Goal: Transaction & Acquisition: Purchase product/service

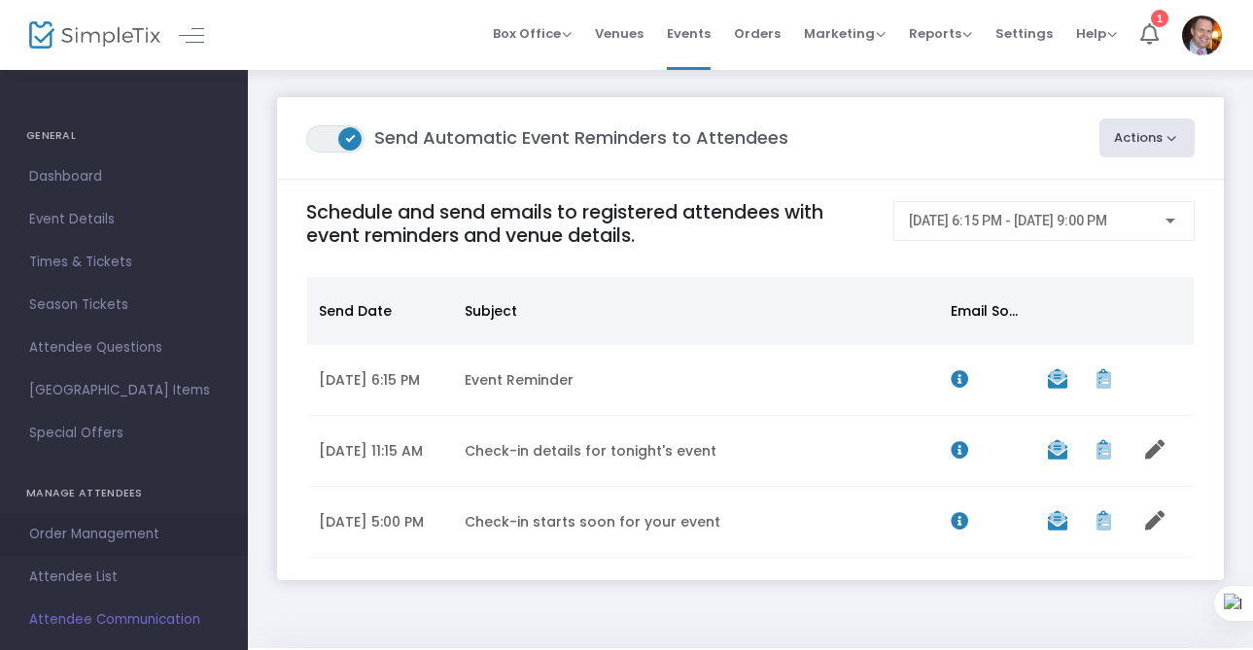
click at [119, 532] on span "Order Management" at bounding box center [124, 534] width 190 height 25
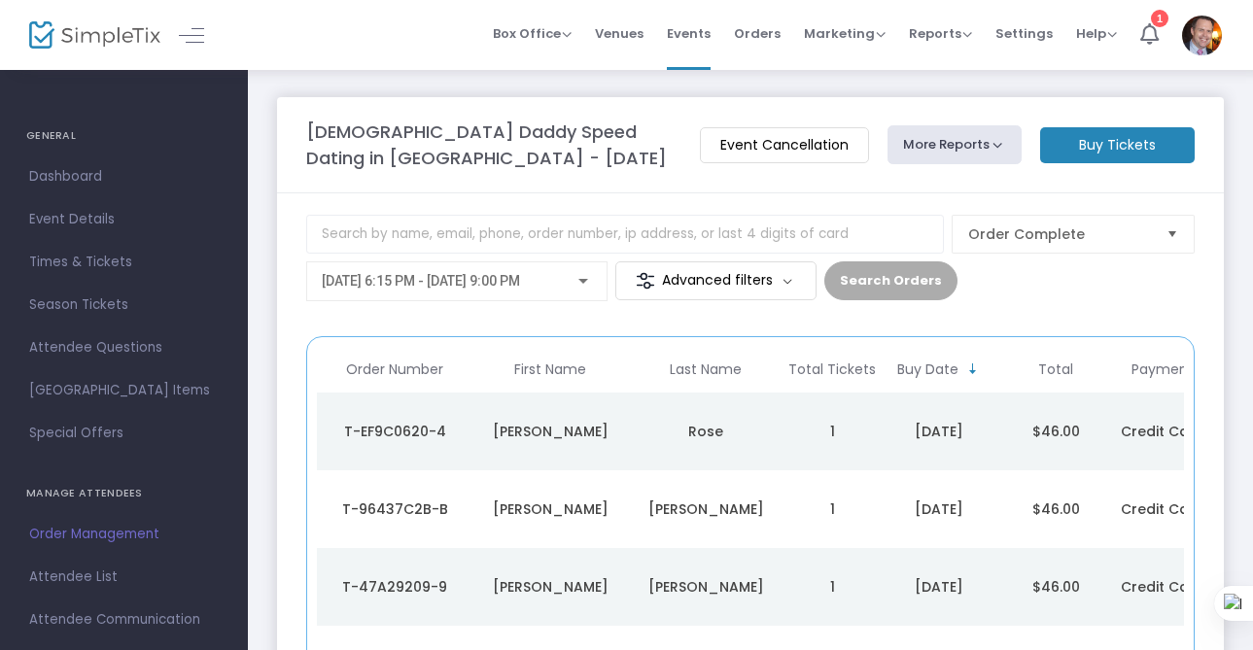
click at [1105, 150] on m-button "Buy Tickets" at bounding box center [1117, 145] width 155 height 36
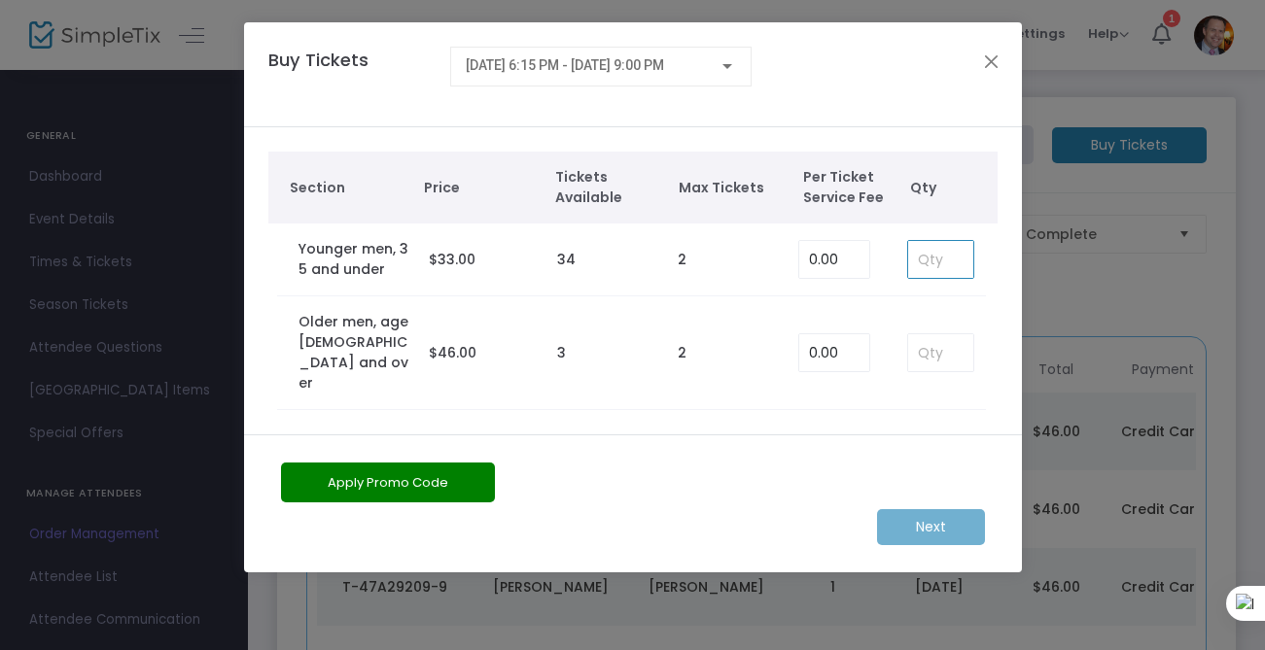
click at [936, 258] on input at bounding box center [940, 259] width 64 height 37
type input "1"
click at [903, 509] on m-button "Next" at bounding box center [931, 527] width 108 height 36
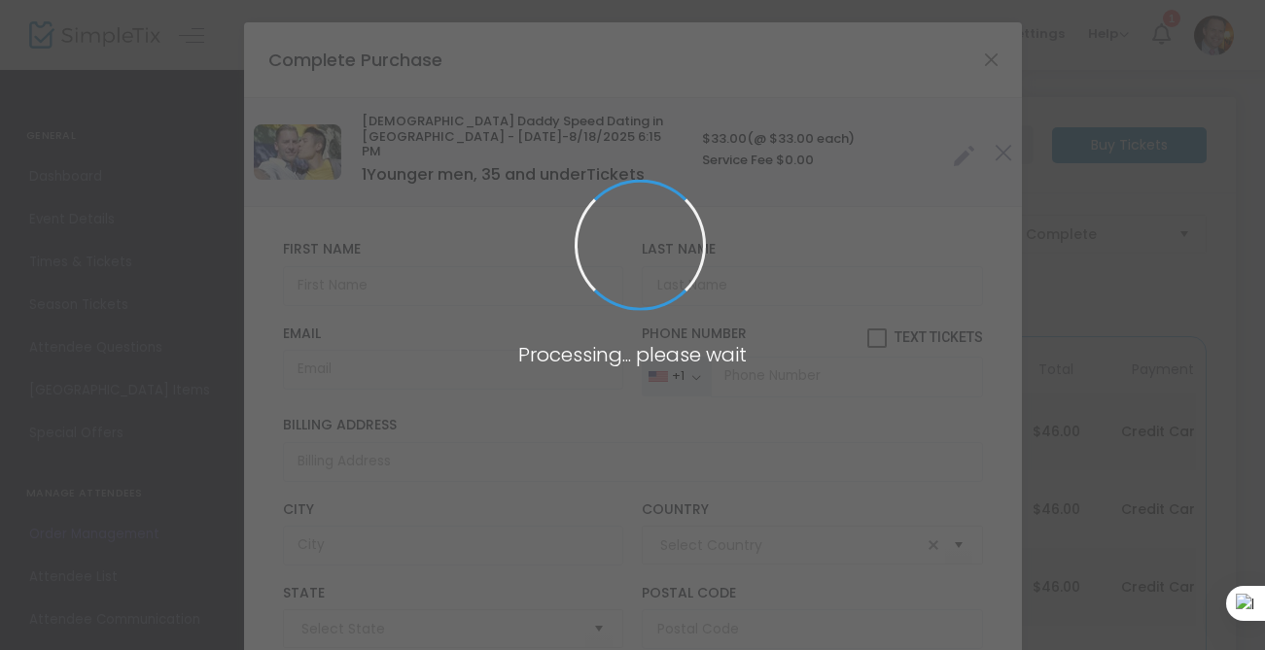
type input "[GEOGRAPHIC_DATA]"
type input "[US_STATE]"
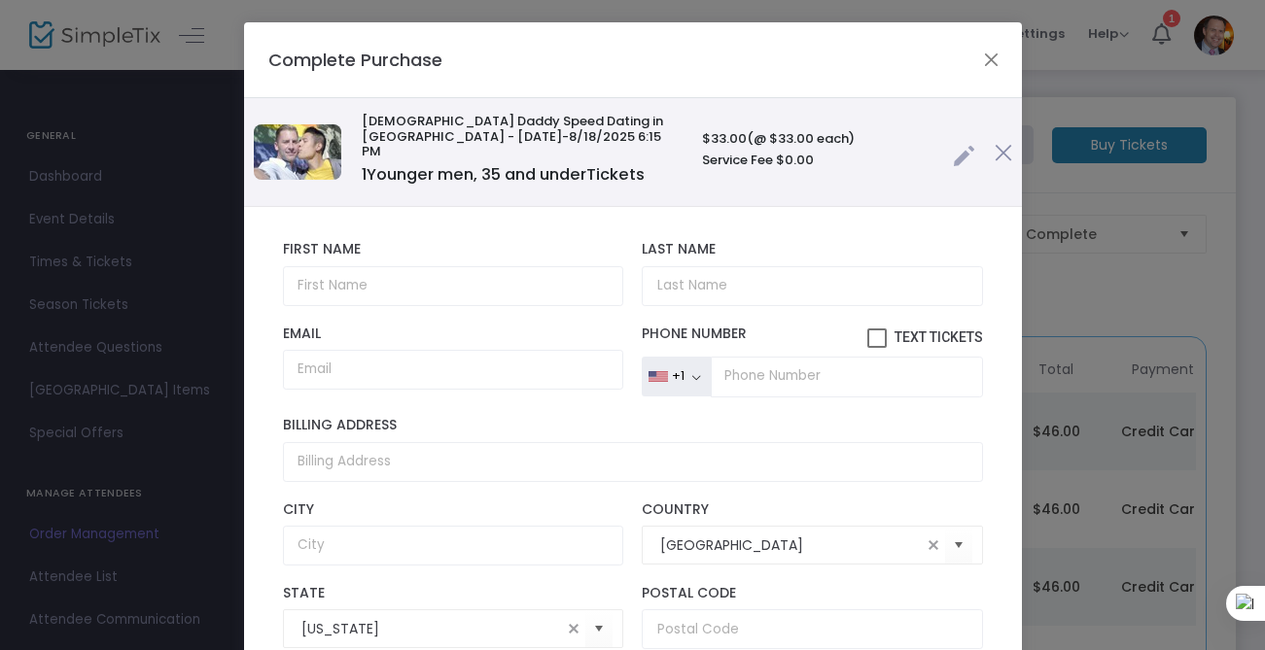
click at [953, 151] on link at bounding box center [964, 151] width 22 height 32
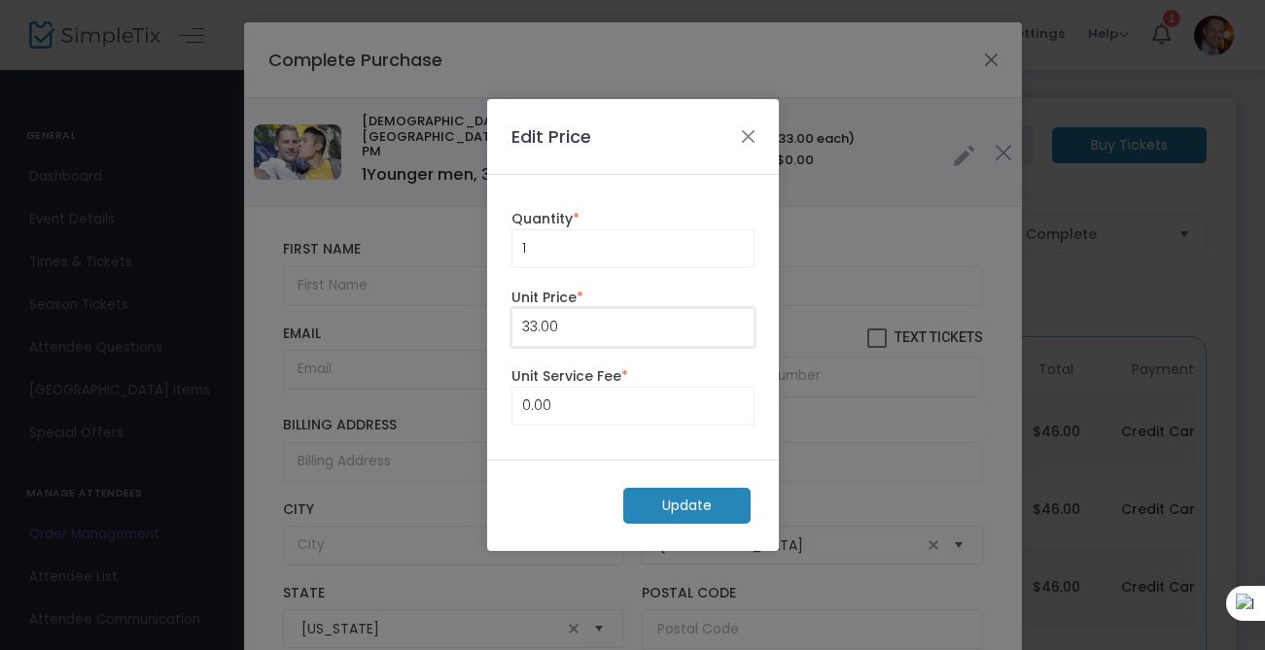
click at [574, 332] on input "33.00" at bounding box center [632, 327] width 241 height 37
click at [574, 332] on input "33" at bounding box center [632, 327] width 241 height 37
drag, startPoint x: 539, startPoint y: 509, endPoint x: 567, endPoint y: 505, distance: 27.5
click at [539, 509] on div "Update" at bounding box center [633, 506] width 292 height 92
type input "0.00"
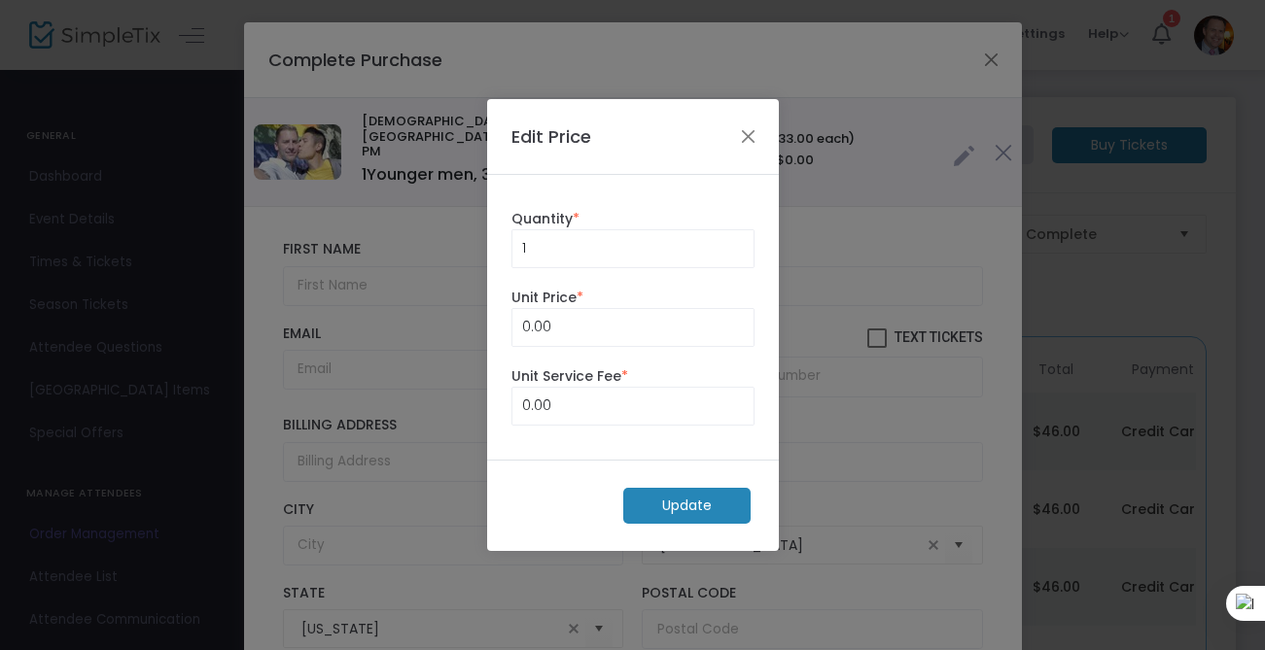
click at [648, 512] on m-button "Update" at bounding box center [686, 506] width 127 height 36
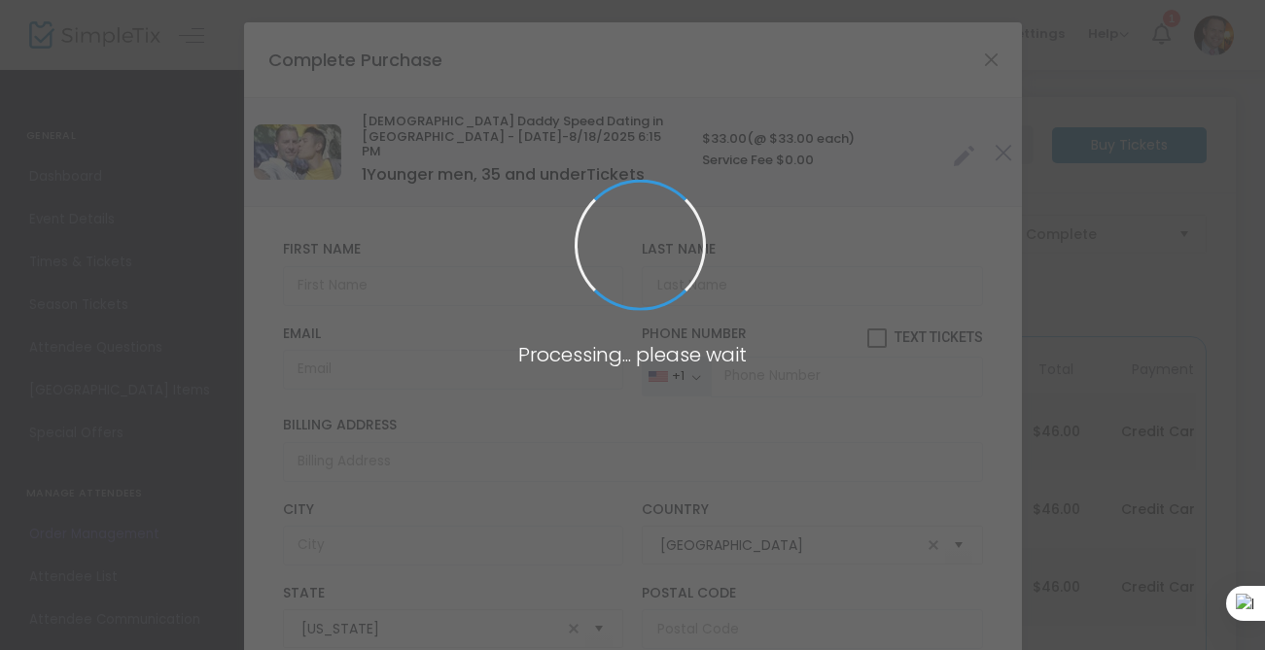
radio input "true"
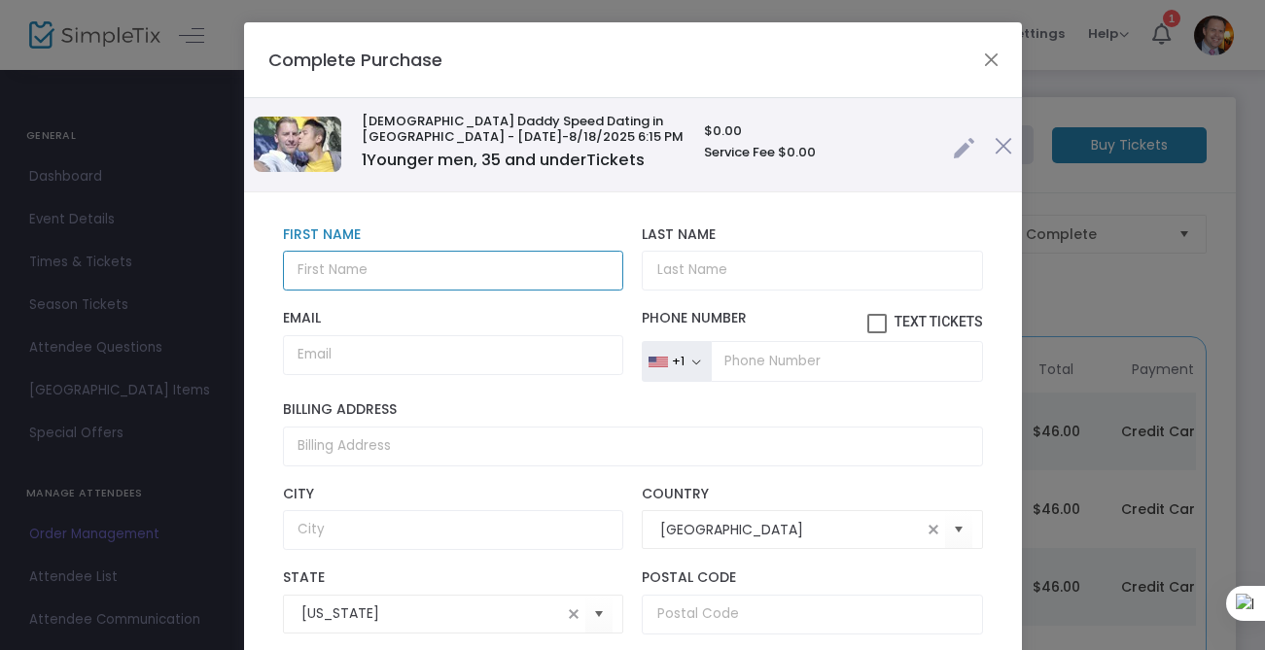
click at [426, 280] on input "text" at bounding box center [453, 271] width 340 height 40
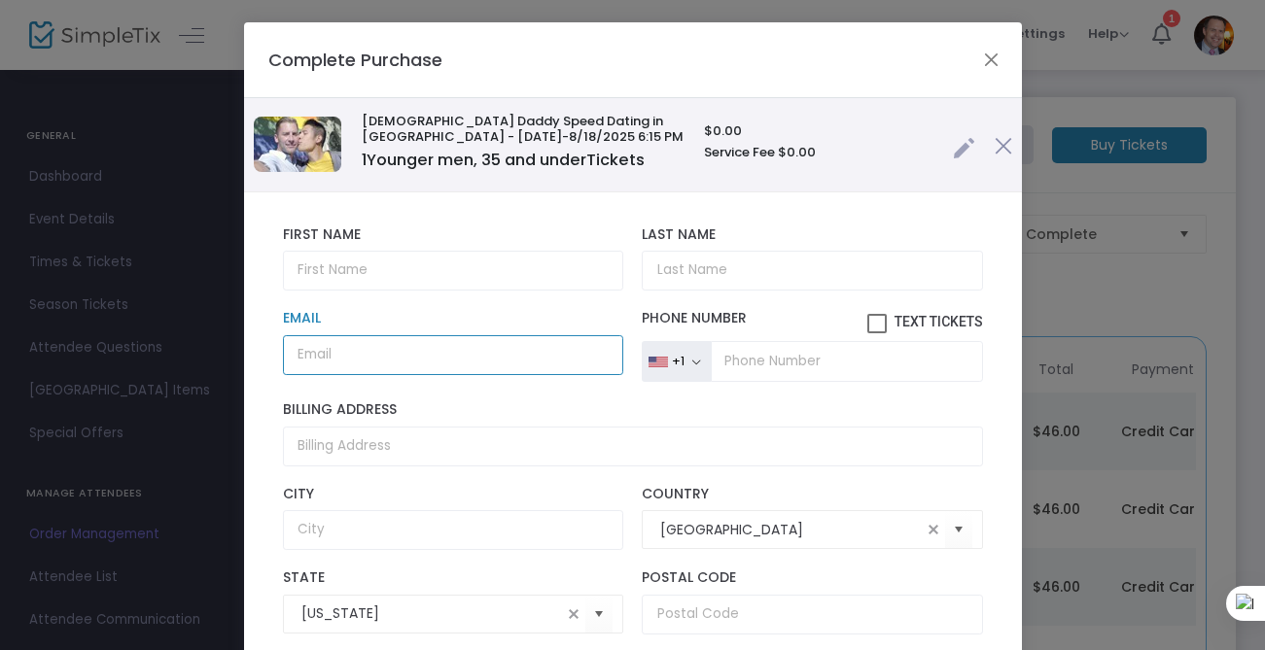
click at [414, 360] on input "Email" at bounding box center [453, 355] width 340 height 40
paste input "[EMAIL_ADDRESS][DOMAIN_NAME]"
type input "[EMAIL_ADDRESS][DOMAIN_NAME]"
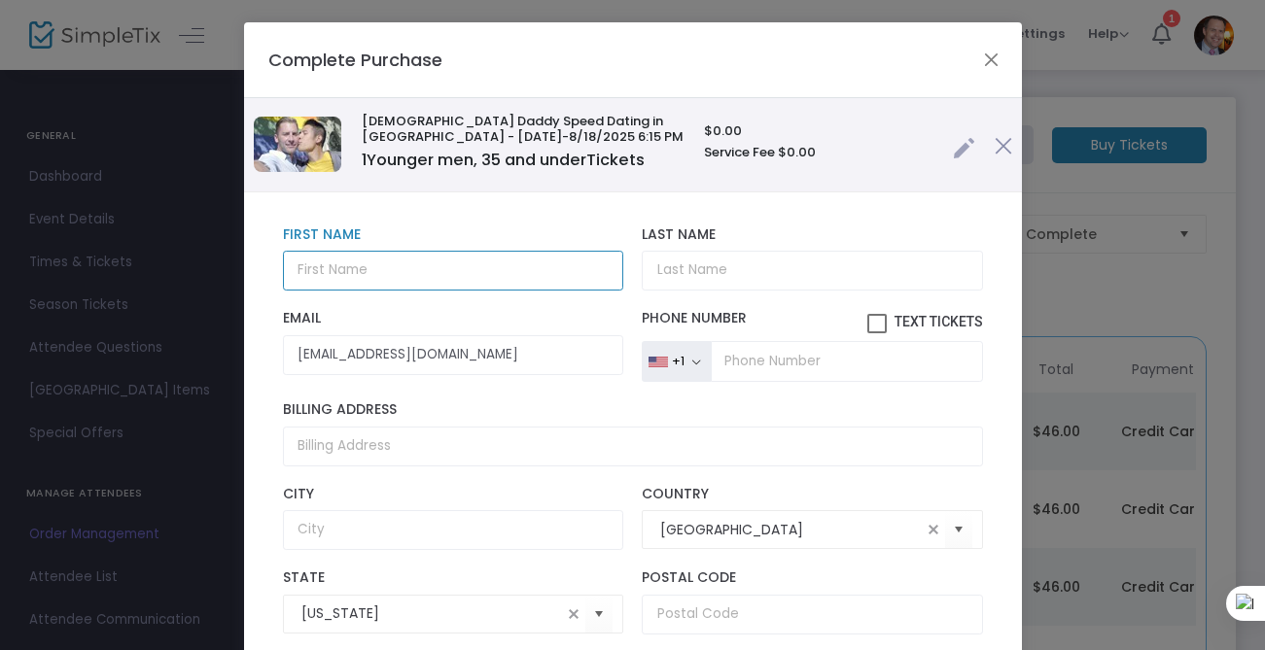
click at [410, 286] on input "text" at bounding box center [453, 271] width 340 height 40
type input "[PERSON_NAME]"
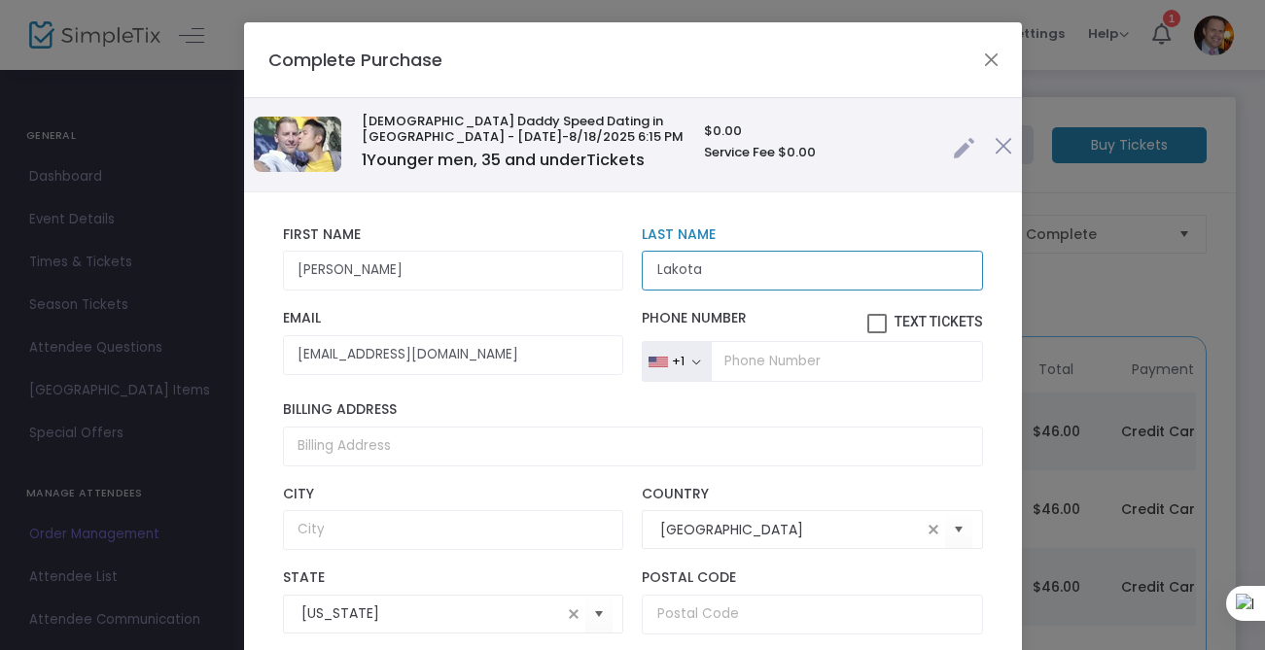
type input "Lakota"
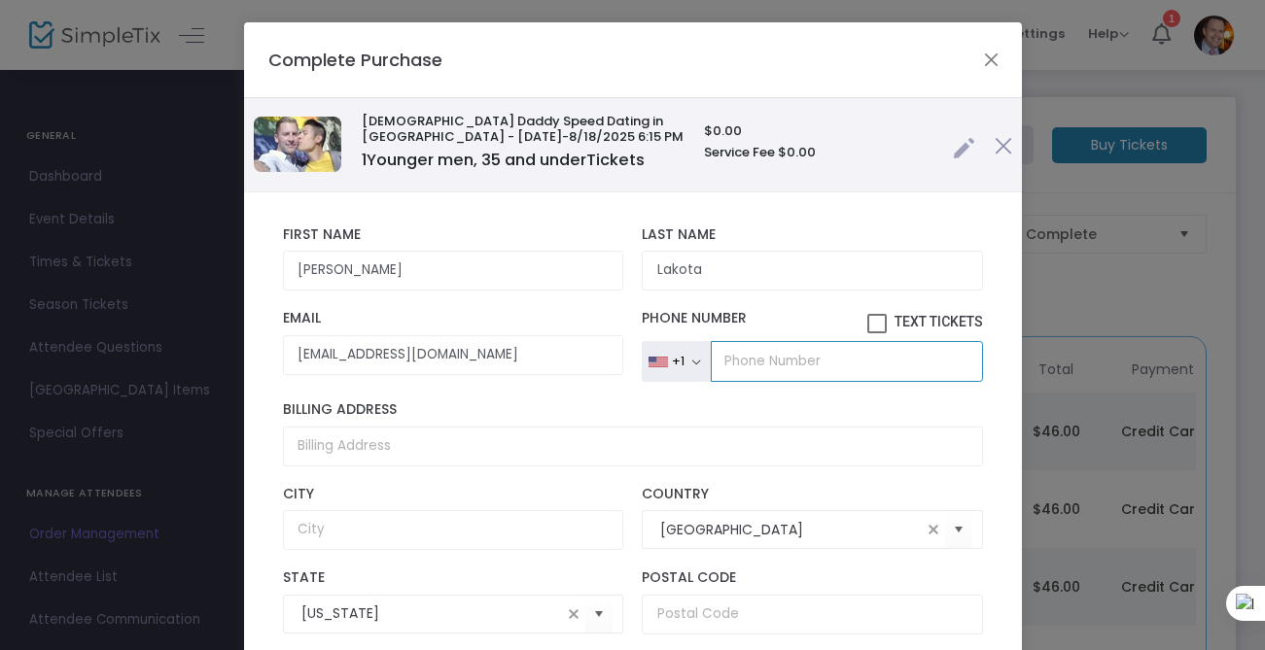
drag, startPoint x: 720, startPoint y: 367, endPoint x: 708, endPoint y: 327, distance: 42.7
click at [721, 367] on input "tel" at bounding box center [846, 361] width 271 height 41
paste input "[PHONE_NUMBER]"
click at [787, 361] on input "[PHONE_NUMBER]" at bounding box center [846, 361] width 271 height 41
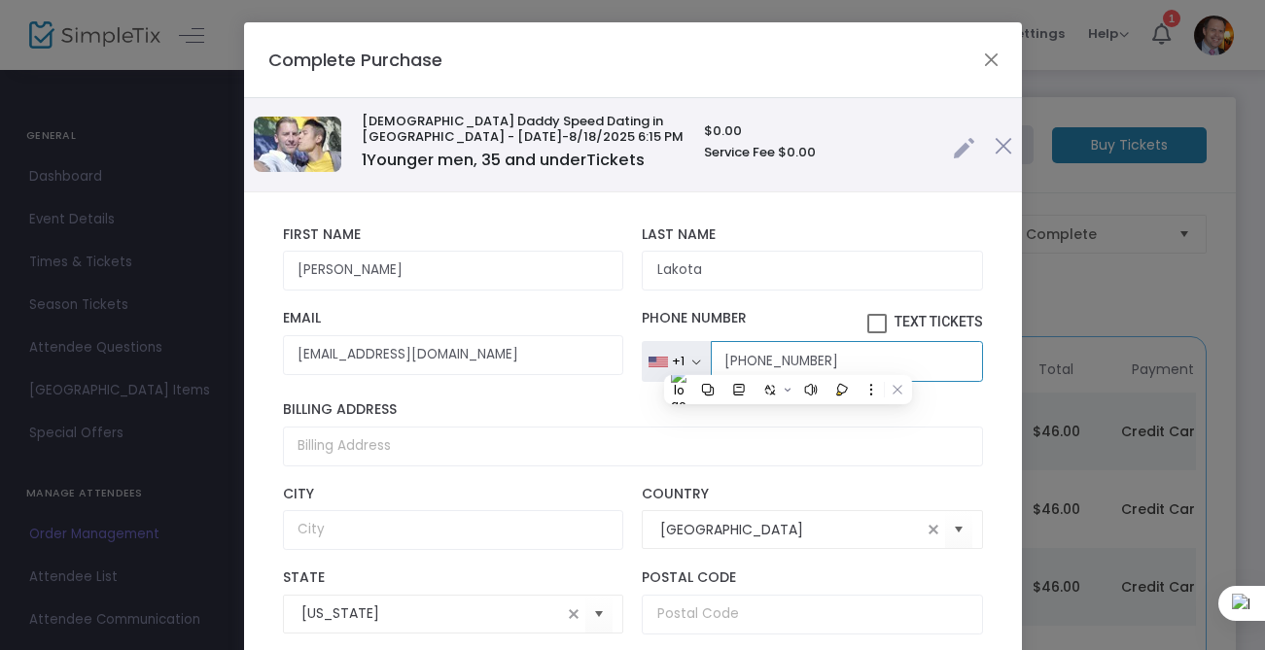
click at [787, 361] on input "[PHONE_NUMBER]" at bounding box center [846, 361] width 271 height 41
paste input "646) 391-"
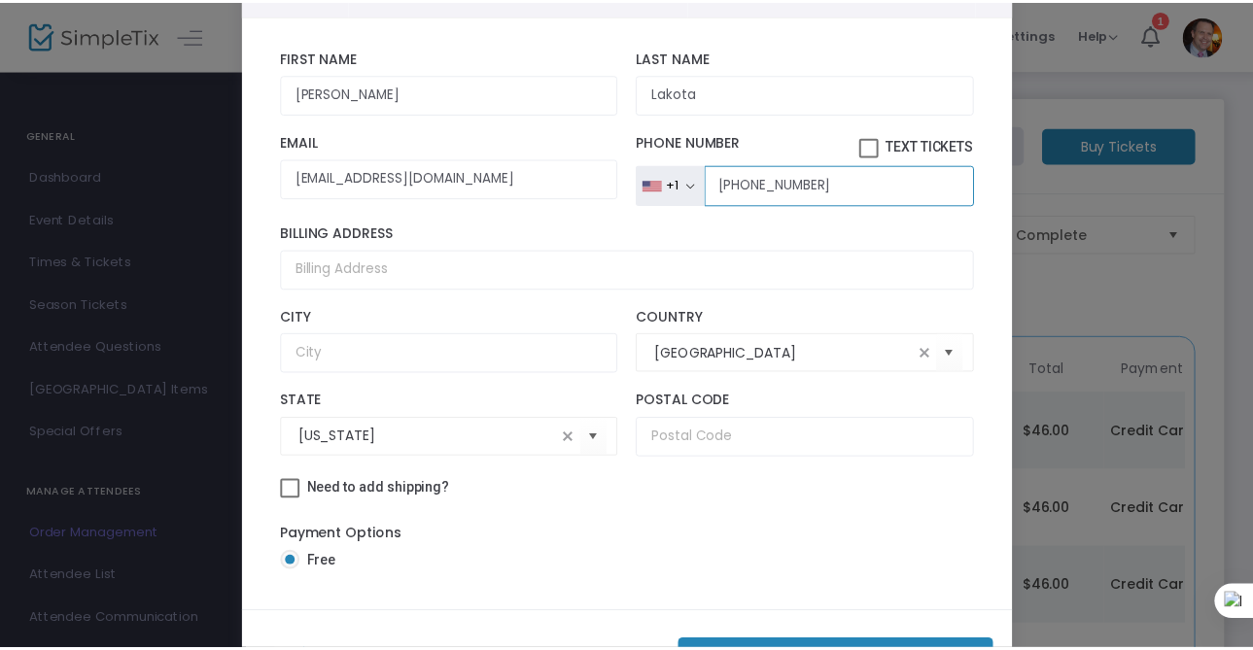
scroll to position [241, 0]
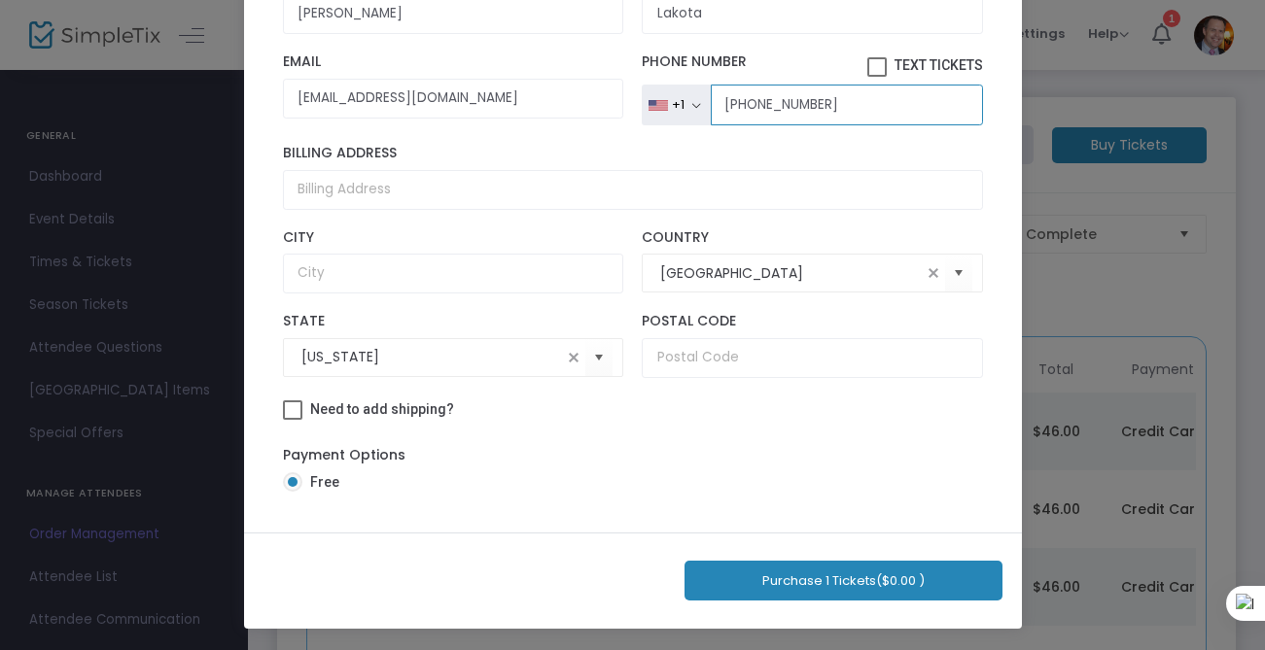
type input "[PHONE_NUMBER]"
click at [824, 585] on button "Purchase 1 Tickets ($0.00 )" at bounding box center [843, 581] width 318 height 40
